Goal: Task Accomplishment & Management: Manage account settings

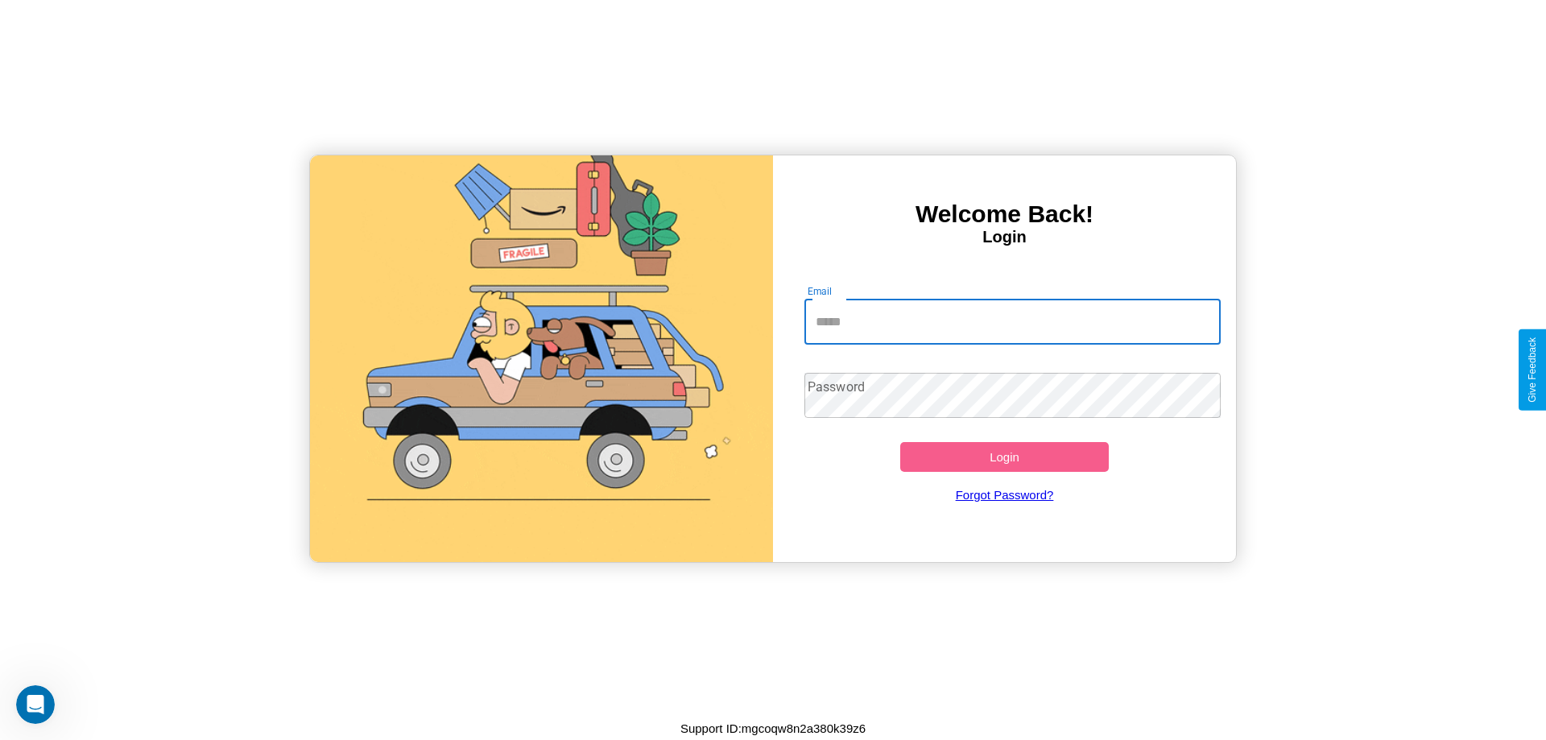
click at [1012, 321] on input "Email" at bounding box center [1012, 321] width 417 height 45
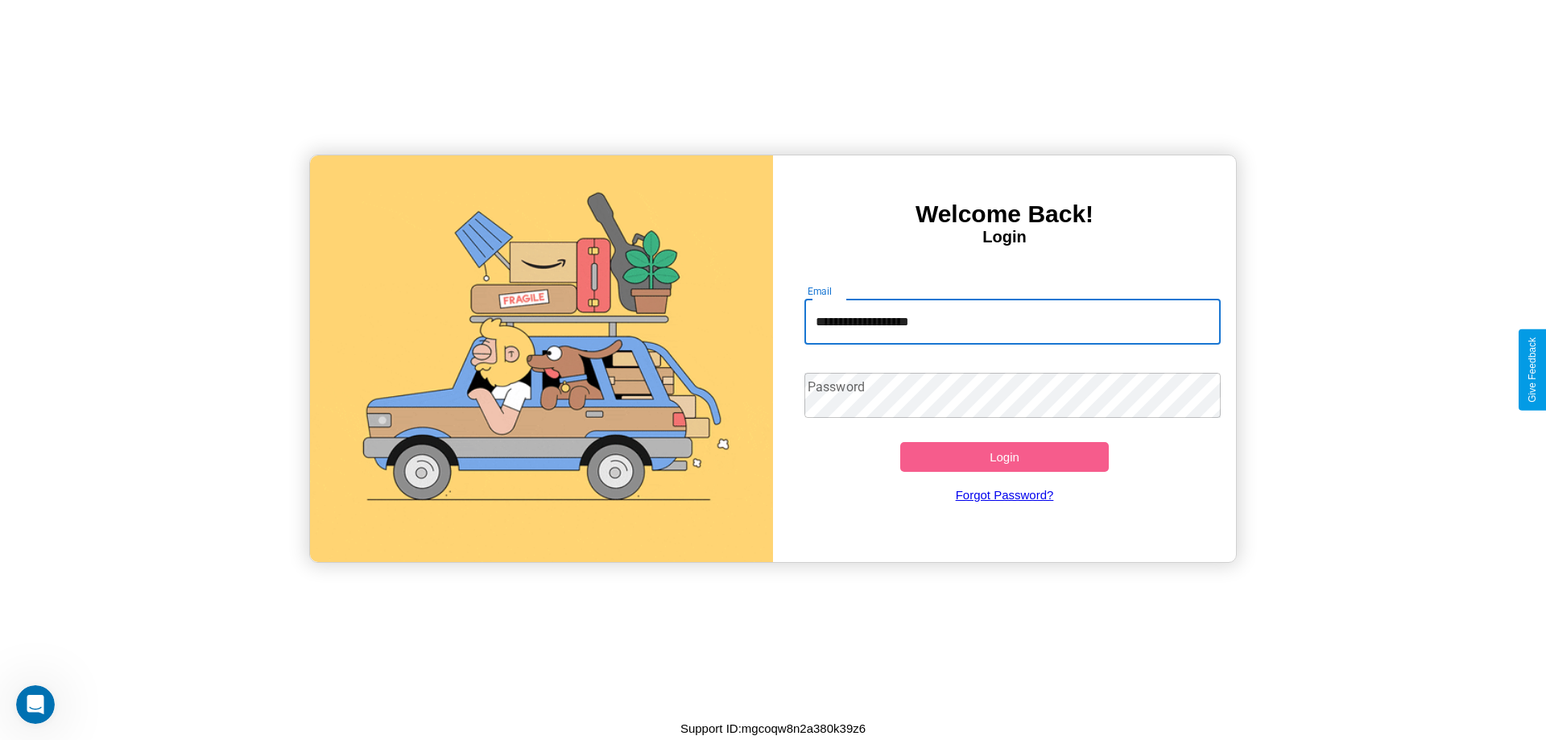
type input "**********"
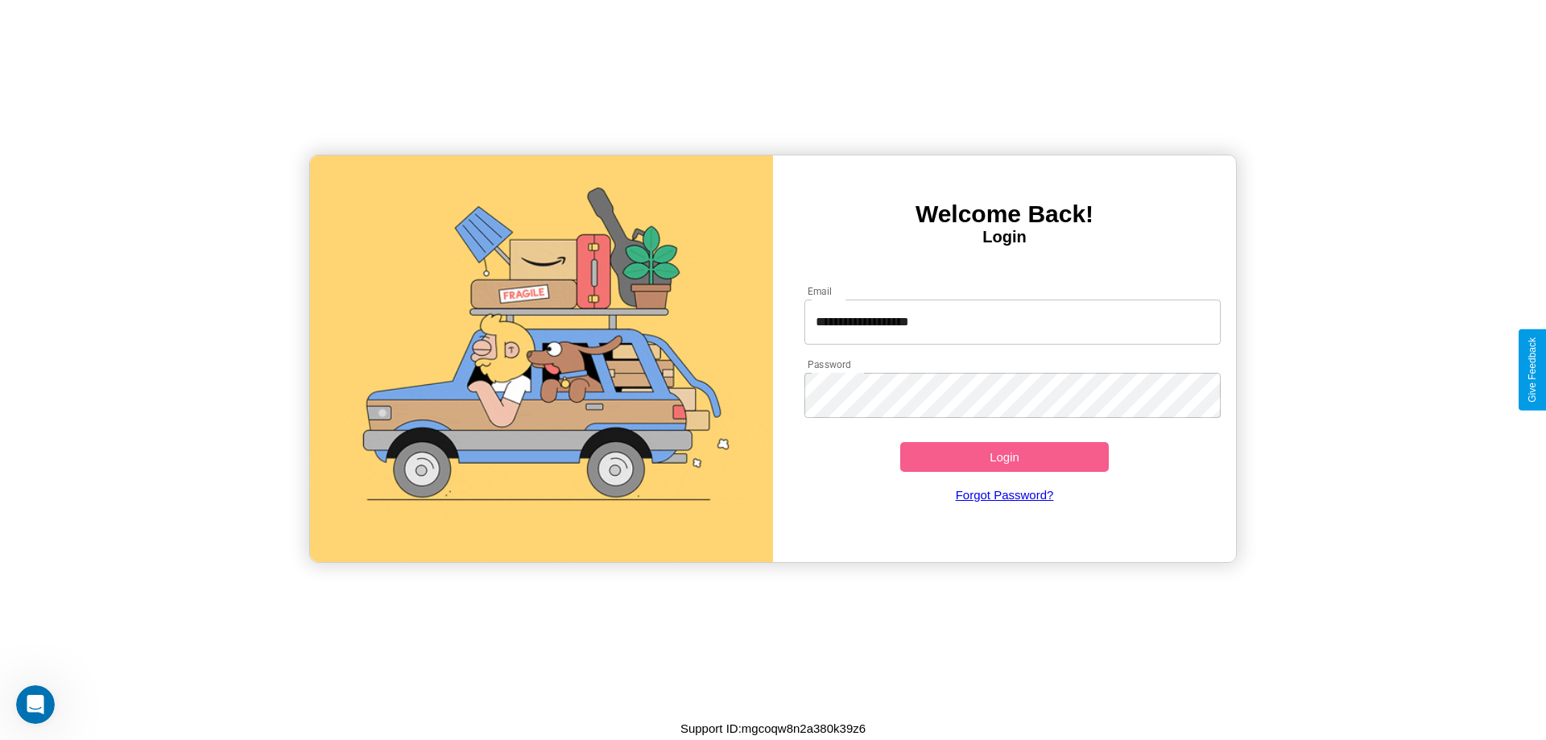
click at [1004, 456] on button "Login" at bounding box center [1004, 457] width 208 height 30
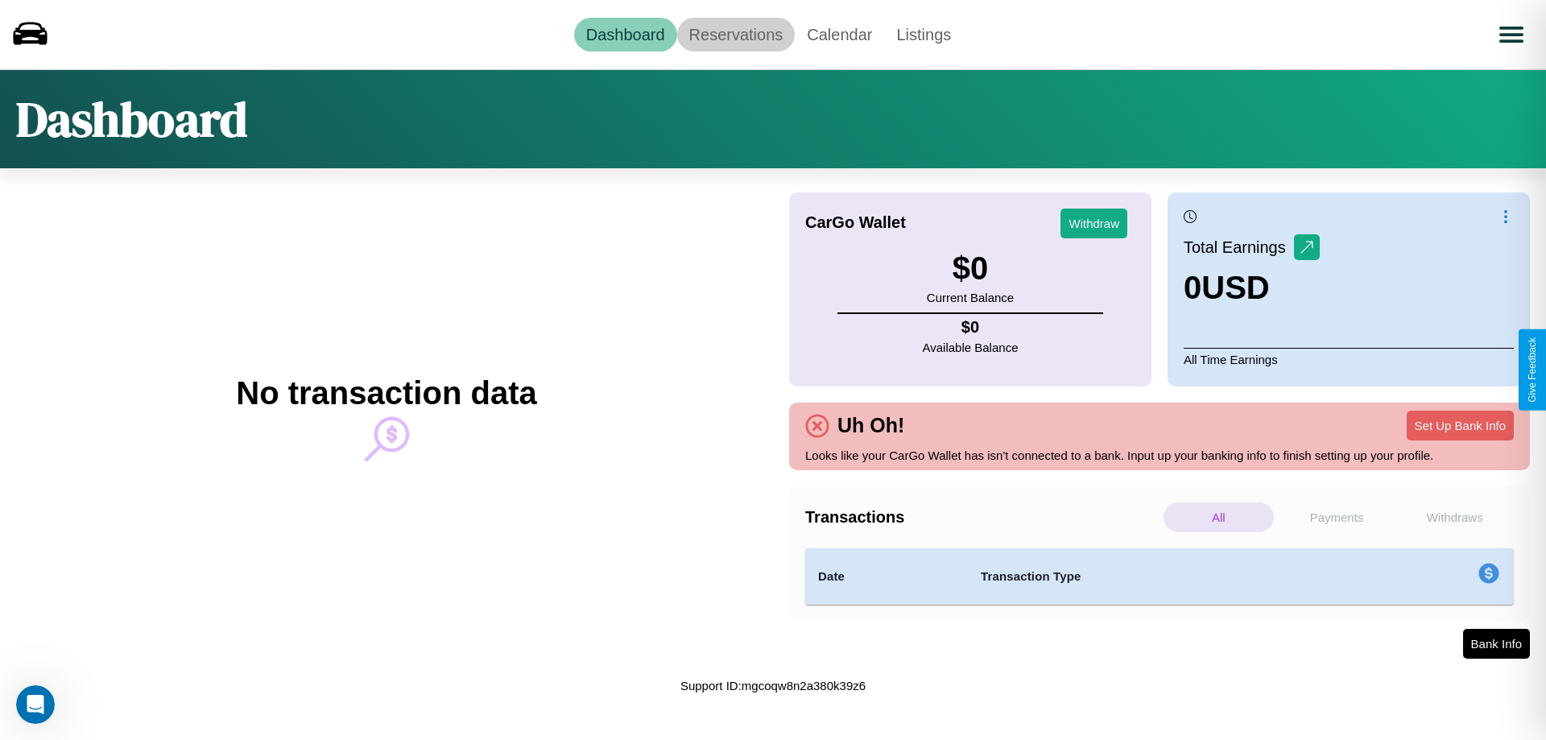
click at [735, 34] on link "Reservations" at bounding box center [736, 35] width 118 height 34
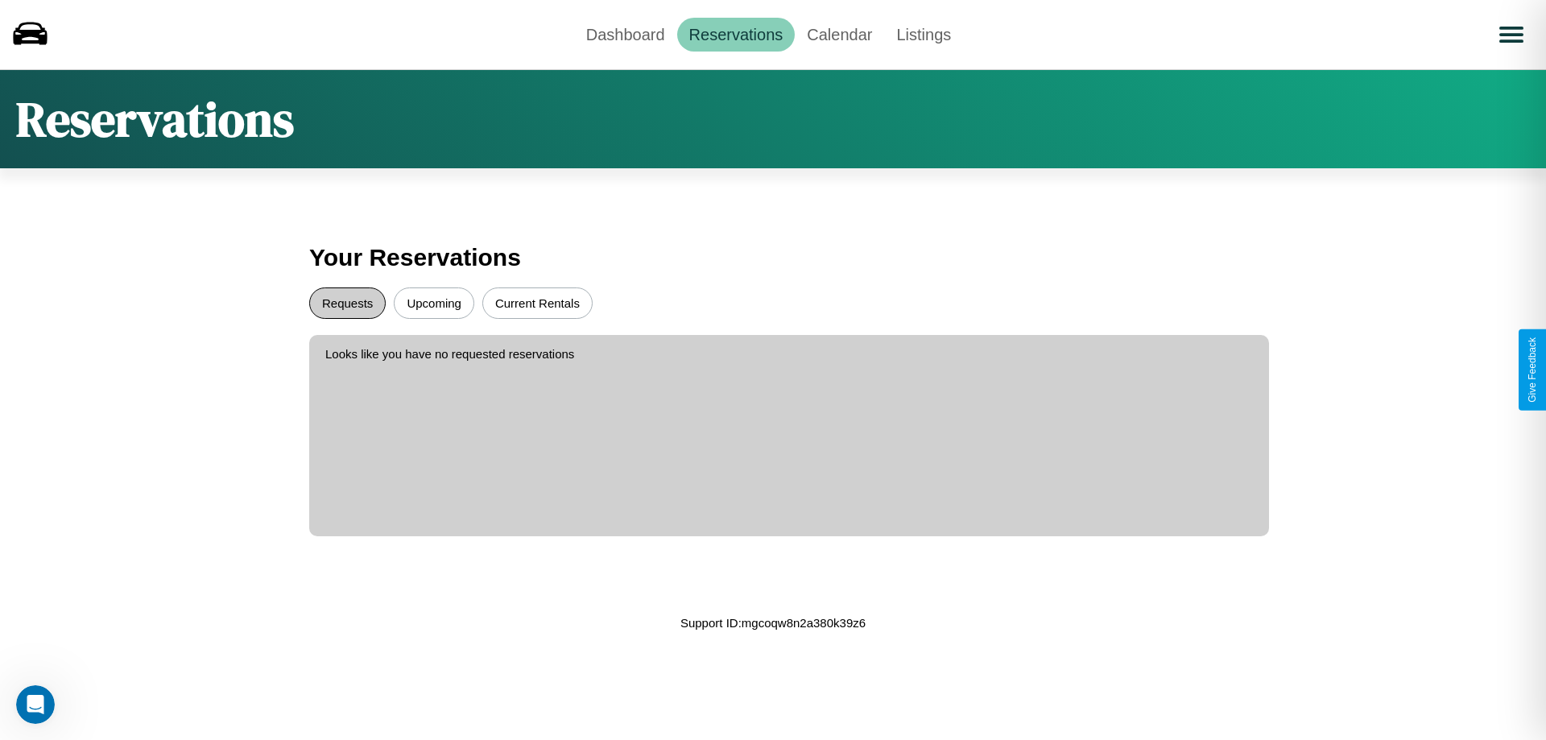
click at [347, 303] on button "Requests" at bounding box center [347, 302] width 76 height 31
click at [434, 303] on button "Upcoming" at bounding box center [434, 302] width 80 height 31
click at [537, 303] on button "Current Rentals" at bounding box center [537, 302] width 110 height 31
click at [625, 34] on link "Dashboard" at bounding box center [625, 35] width 103 height 34
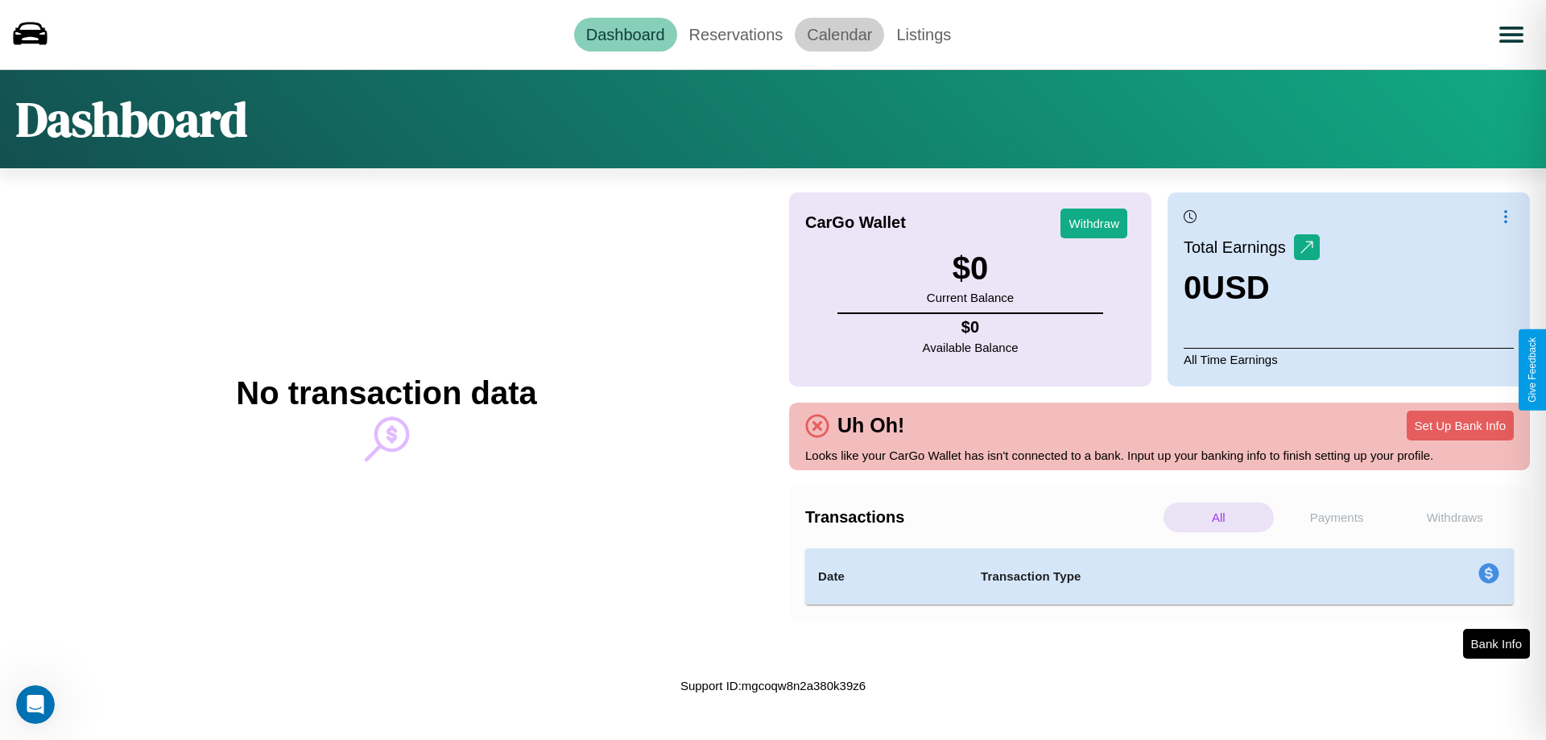
click at [839, 34] on link "Calendar" at bounding box center [839, 35] width 89 height 34
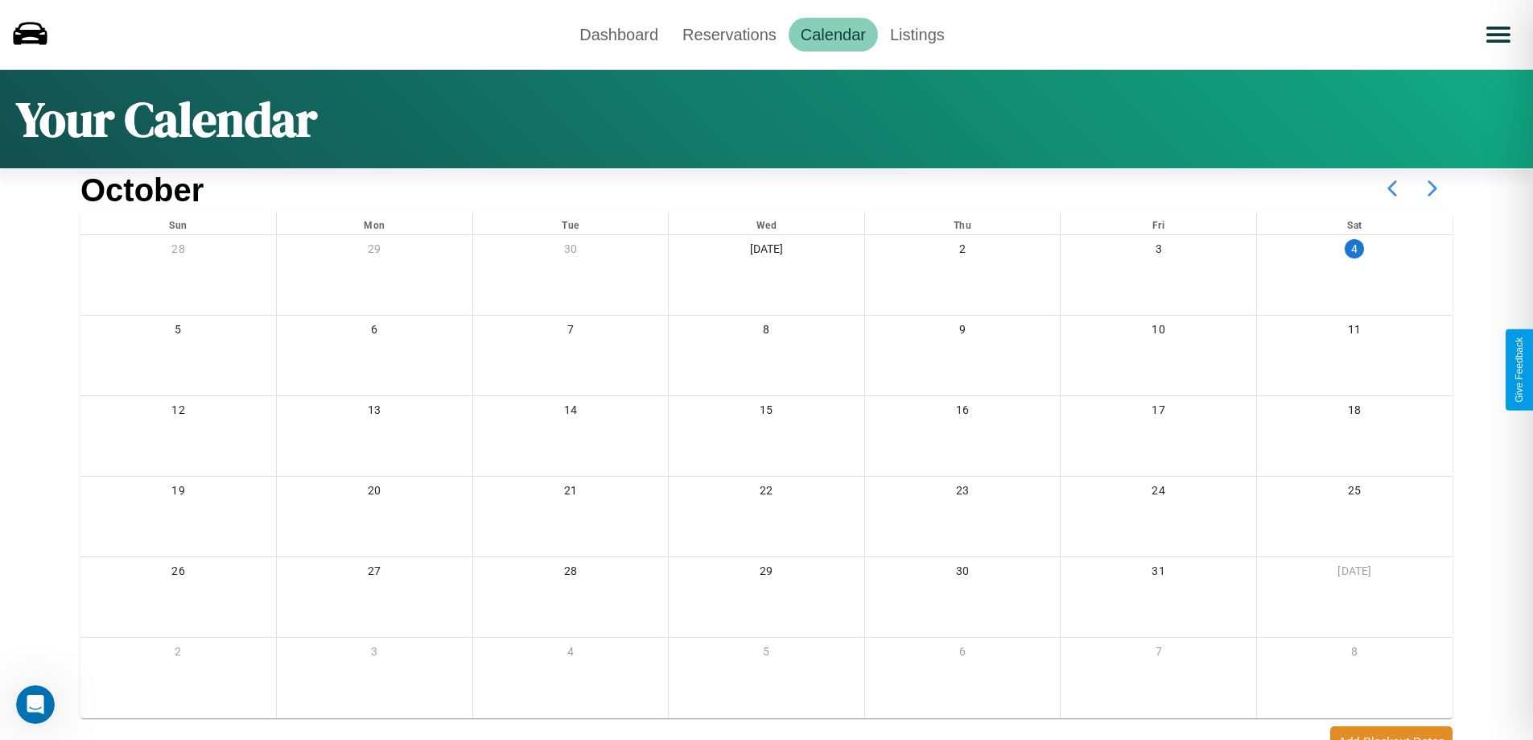
click at [1433, 188] on icon at bounding box center [1433, 188] width 40 height 40
